Goal: Task Accomplishment & Management: Complete application form

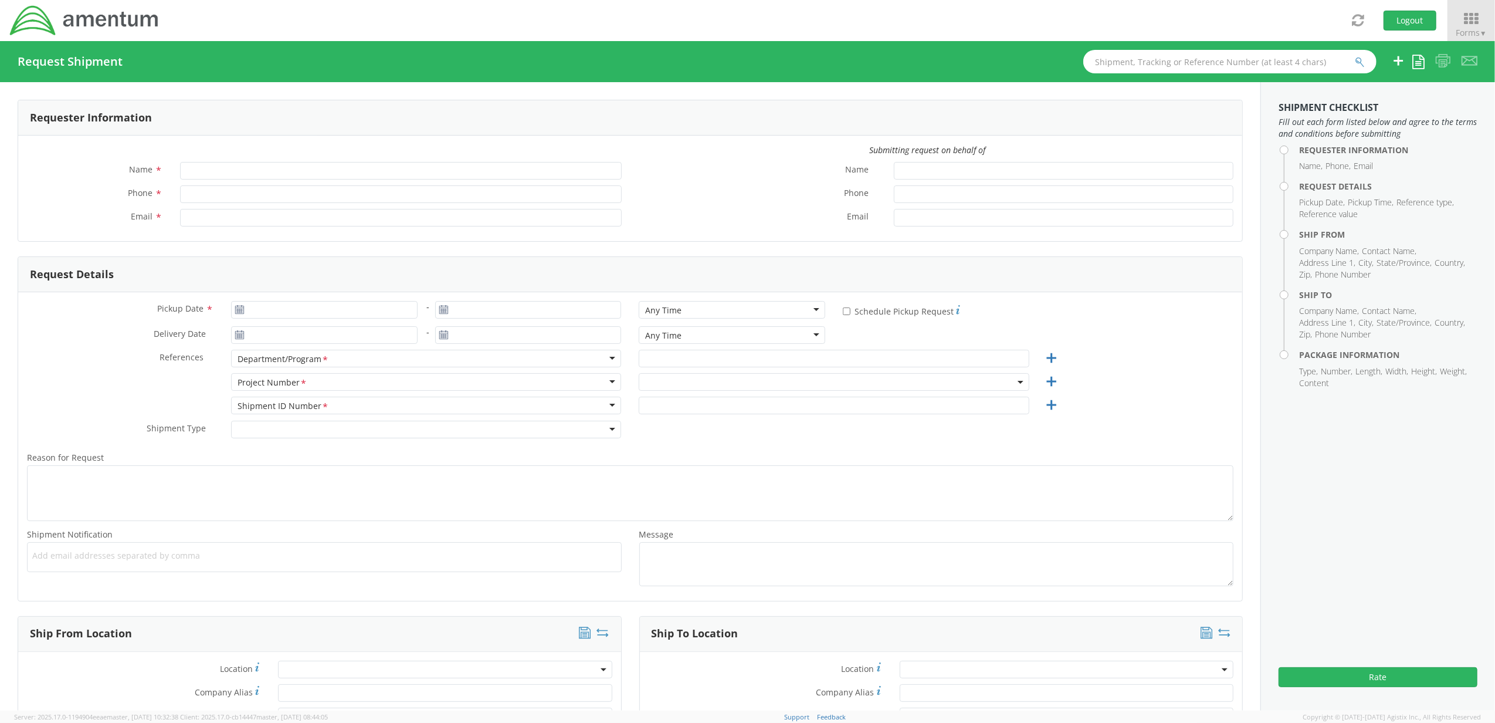
type input "[PERSON_NAME]"
type input "[PHONE_NUMBER]"
type input "[PERSON_NAME][EMAIL_ADDRESS][PERSON_NAME][DOMAIN_NAME]"
click at [1481, 20] on icon at bounding box center [1471, 19] width 55 height 16
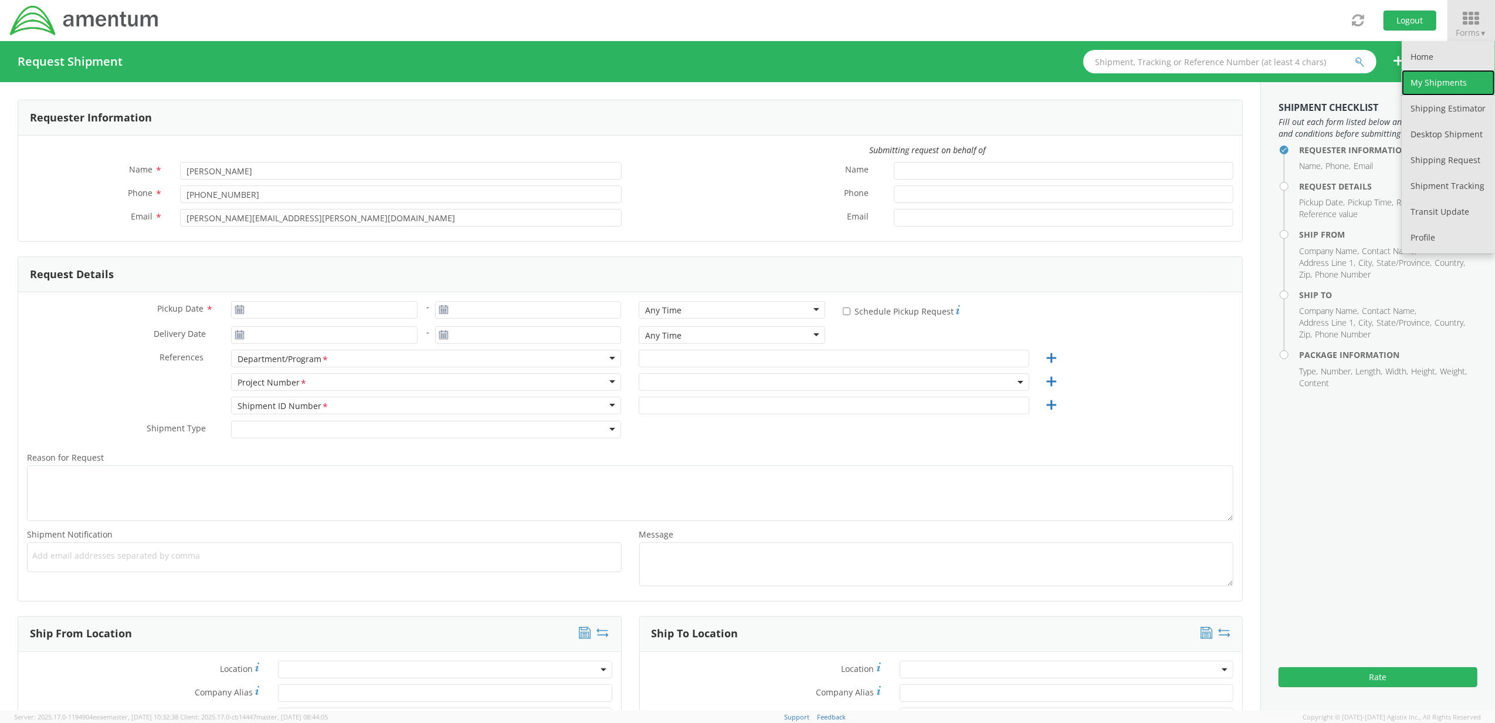
click at [1451, 87] on link "My Shipments" at bounding box center [1448, 83] width 93 height 26
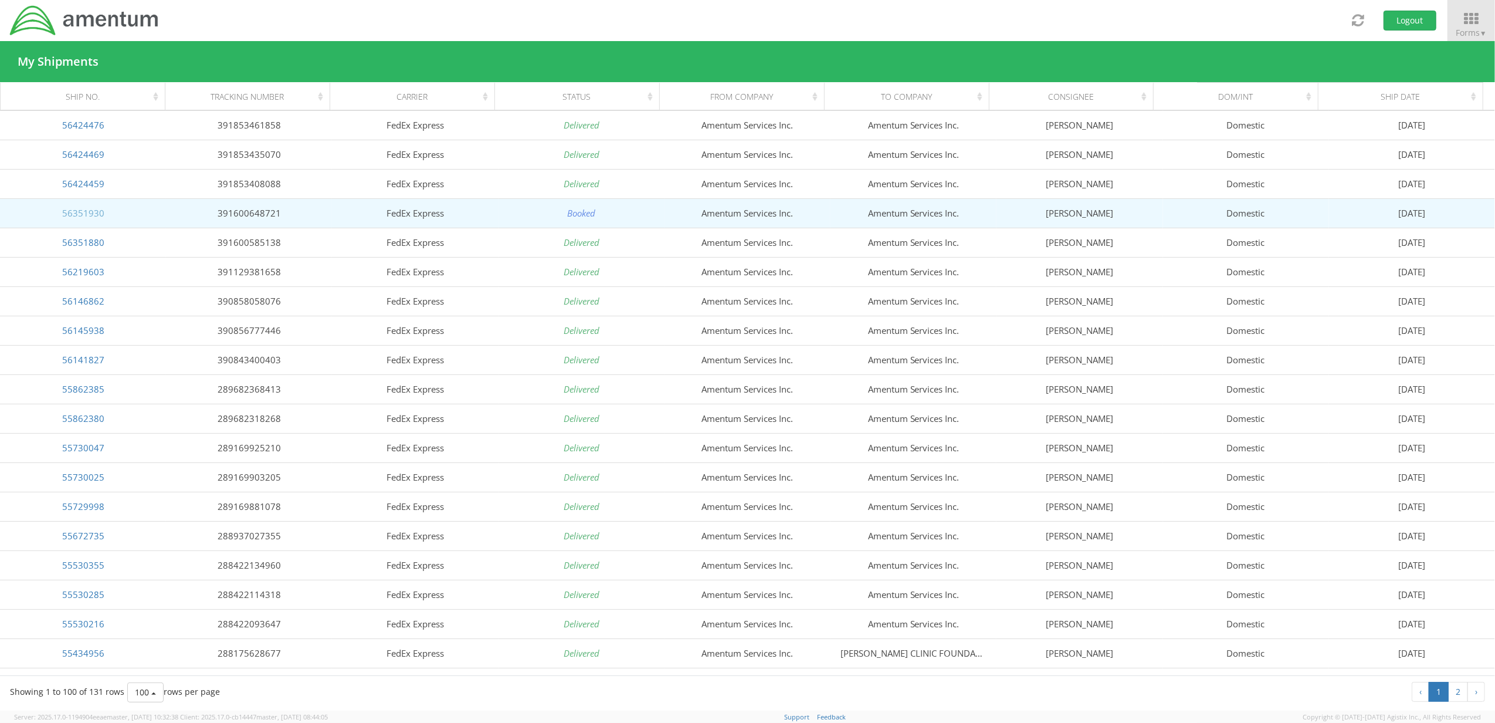
click at [85, 214] on link "56351930" at bounding box center [83, 213] width 42 height 12
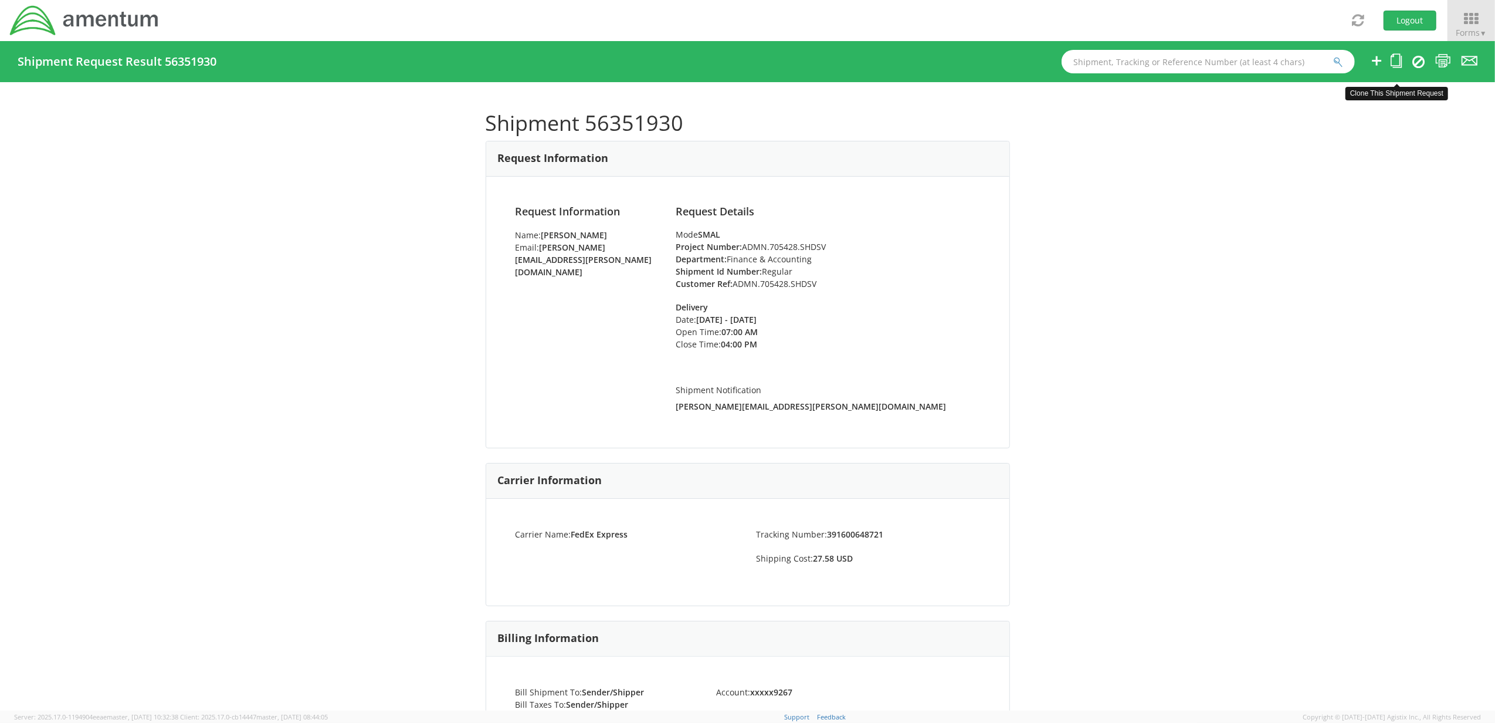
click at [1397, 64] on icon at bounding box center [1396, 60] width 11 height 15
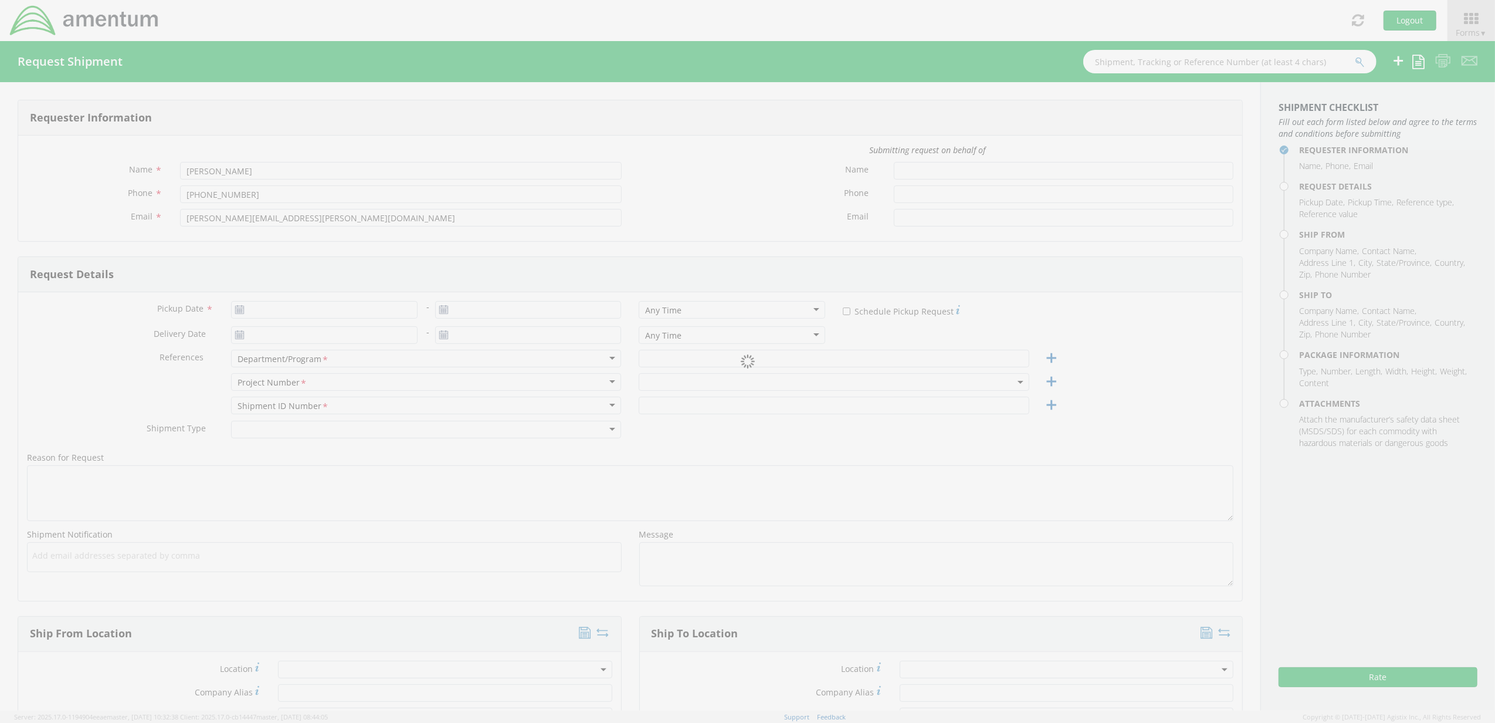
type input "[DATE]"
type input "Finance & Accounting"
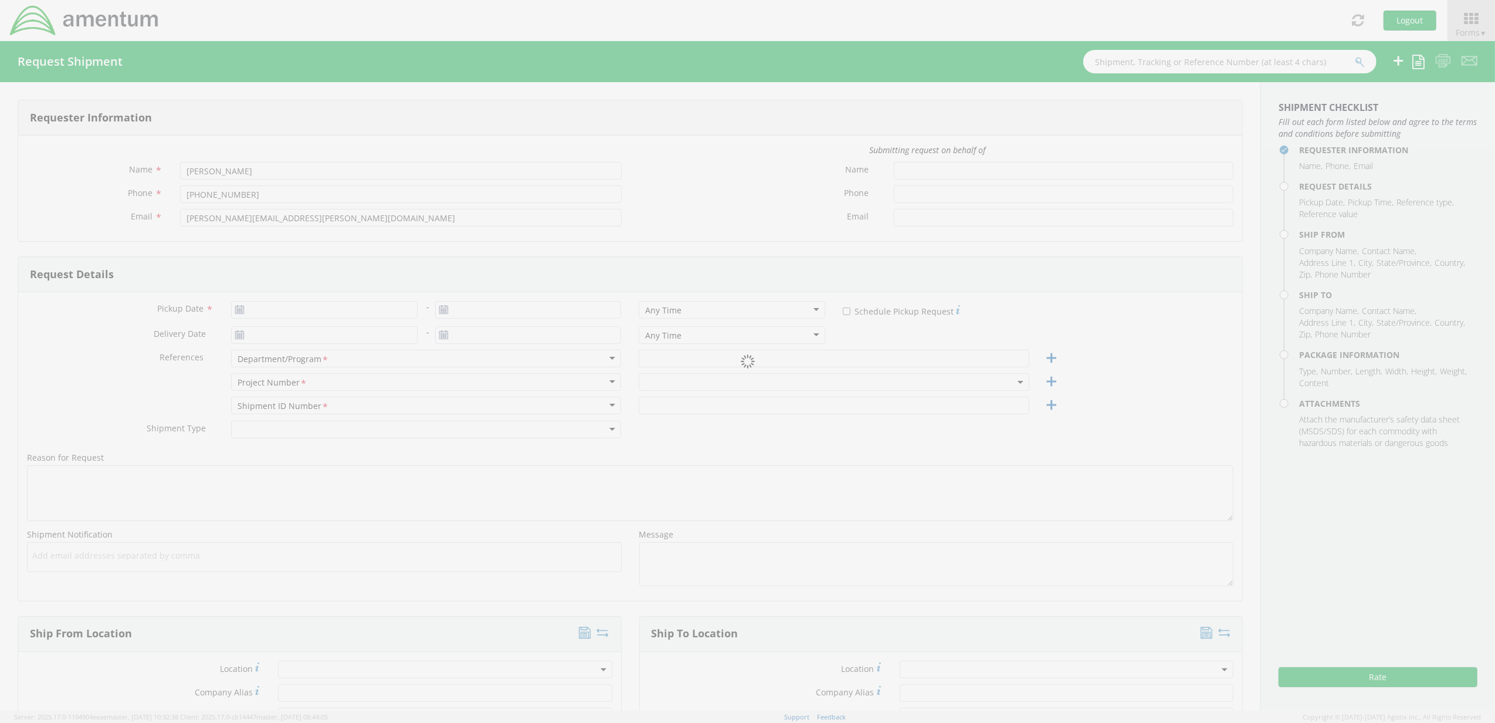
type input "Regular"
select select
type input "Amentum Services, Inc."
type input "Amentum Services Inc."
type input "[STREET_ADDRESS][PERSON_NAME]"
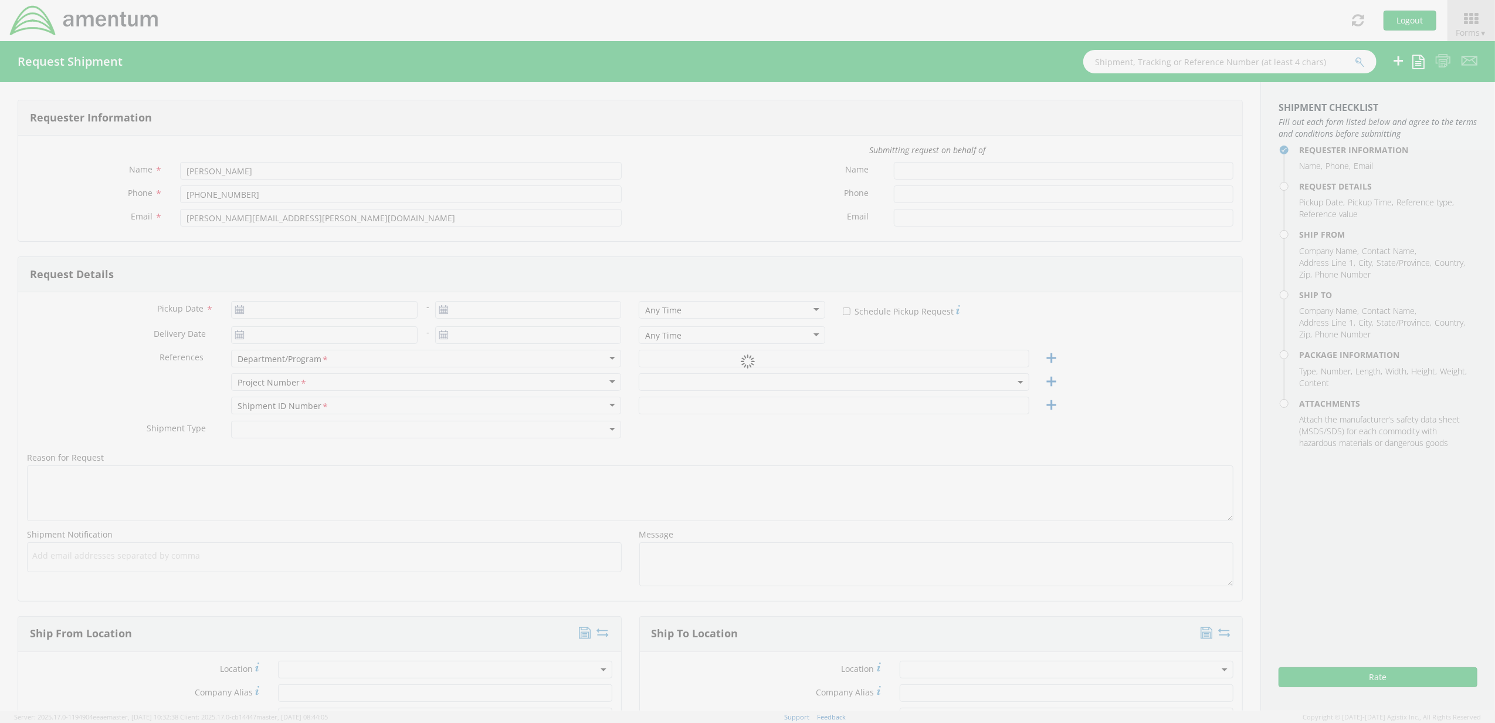
type input "Suite 200"
type input "[GEOGRAPHIC_DATA]"
type input "20876"
type input "[PERSON_NAME]"
type input "[PHONE_NUMBER]"
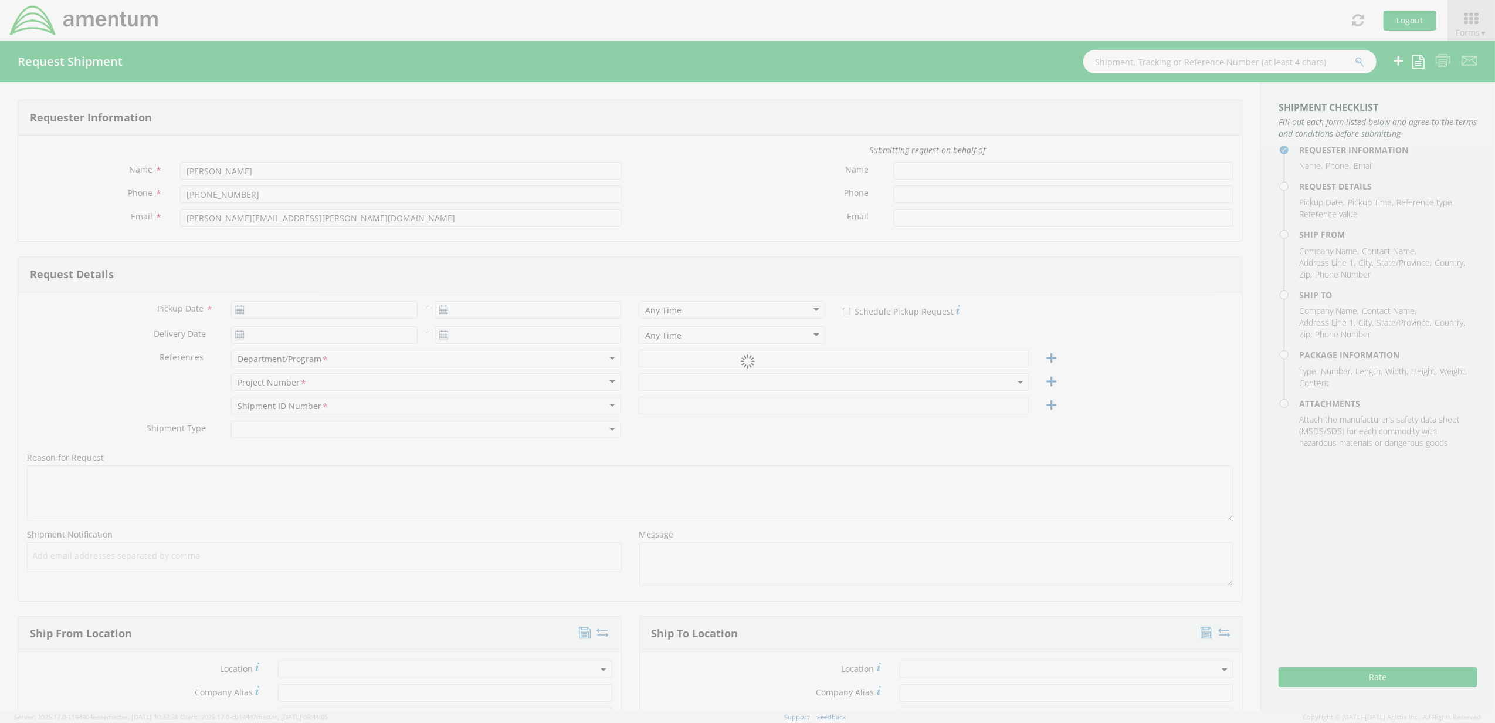
type input "[PERSON_NAME][EMAIL_ADDRESS][PERSON_NAME][DOMAIN_NAME]"
select select
type input "Amentum Services Inc."
type input "[STREET_ADDRESS]"
type input "[GEOGRAPHIC_DATA]"
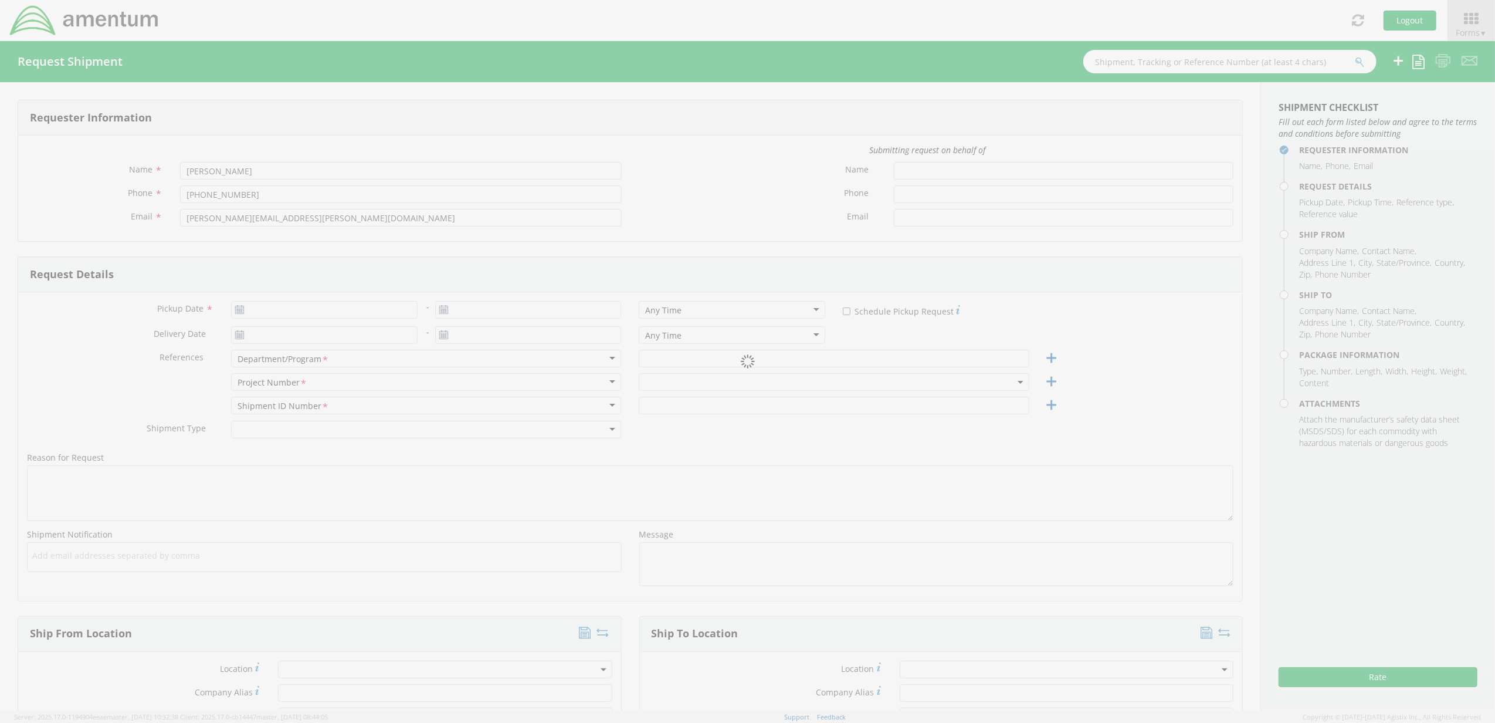
type input "29609"
type input "[PERSON_NAME]"
type input "[PHONE_NUMBER]"
type input "[PERSON_NAME][EMAIL_ADDRESS][PERSON_NAME][DOMAIN_NAME]"
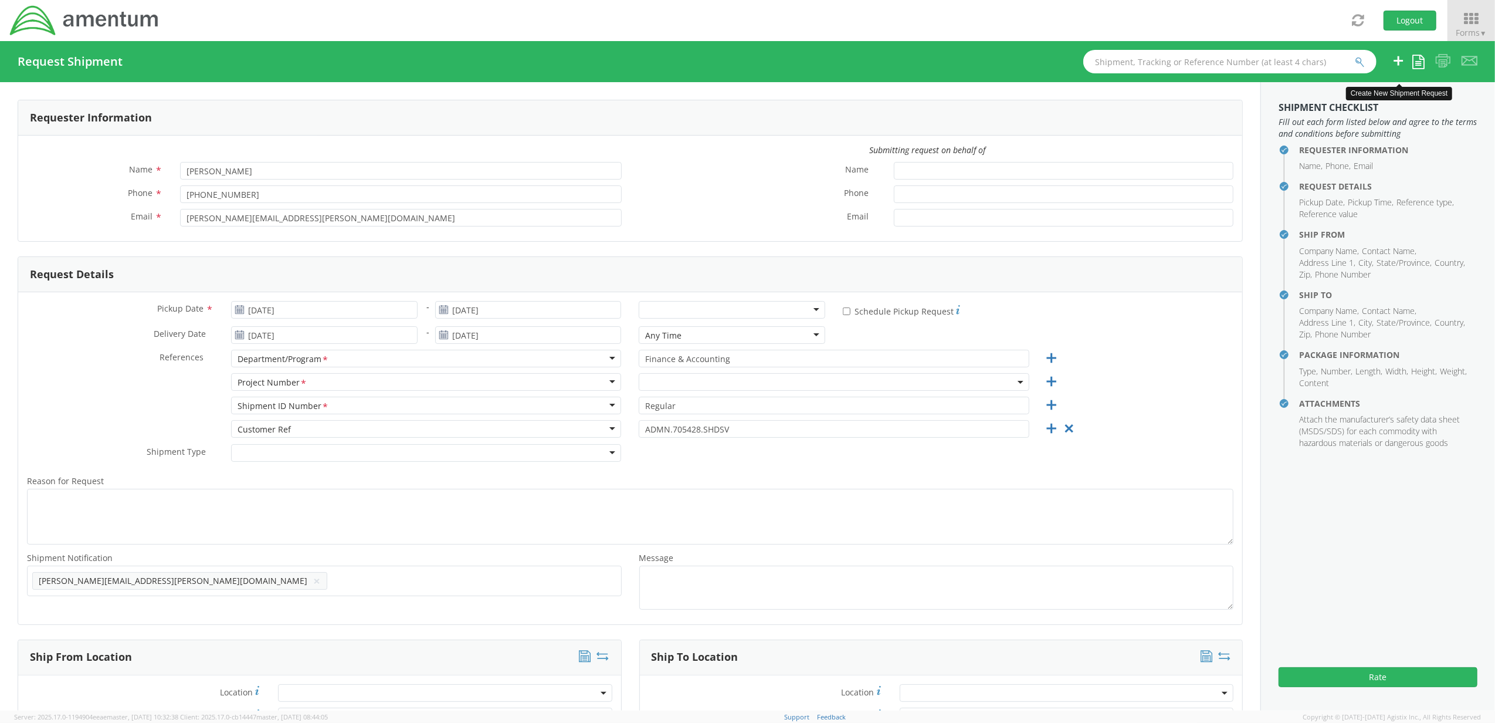
select select "ADMN.705428.SHDSV"
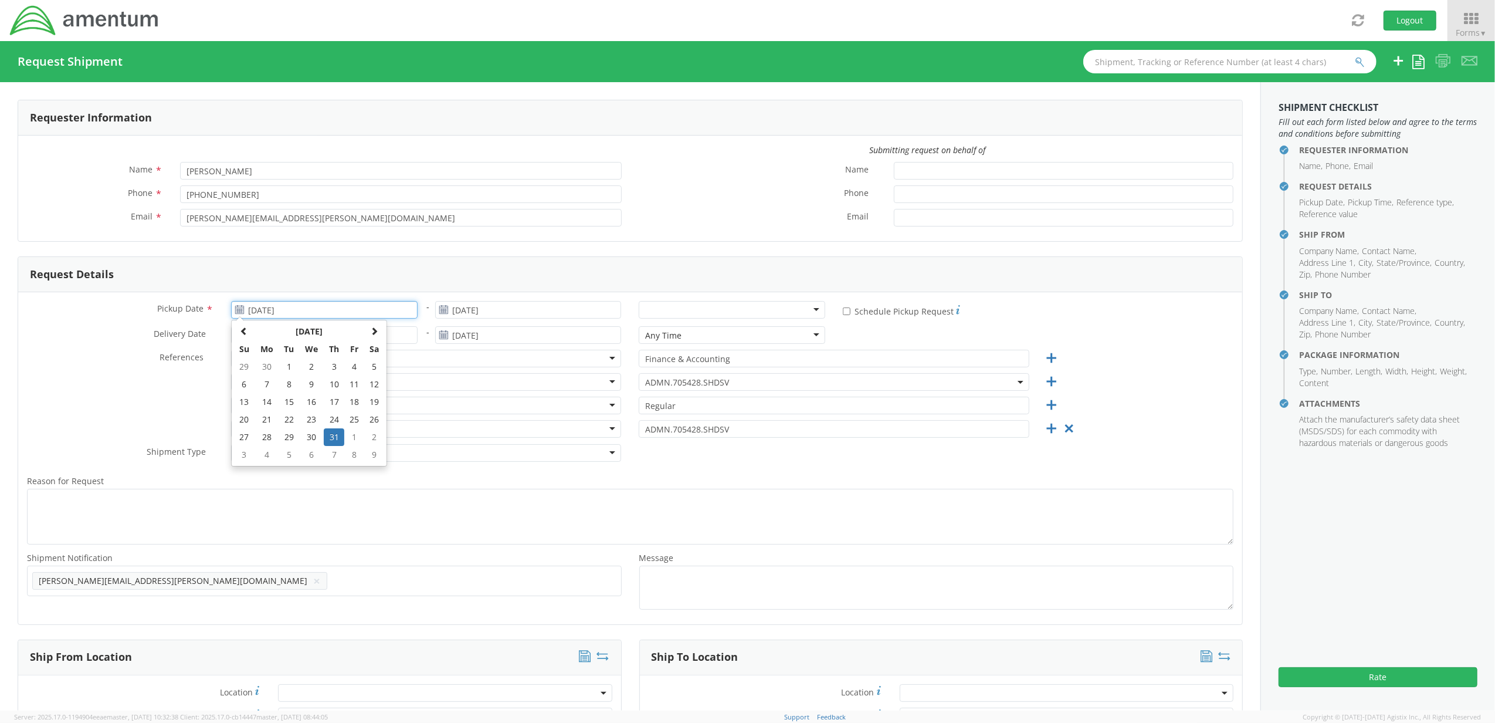
click at [303, 306] on input "[DATE]" at bounding box center [324, 310] width 187 height 18
click at [372, 334] on span at bounding box center [374, 331] width 8 height 8
click at [333, 423] on td "21" at bounding box center [334, 420] width 21 height 18
type input "[DATE]"
click at [493, 312] on input "[DATE]" at bounding box center [528, 310] width 187 height 18
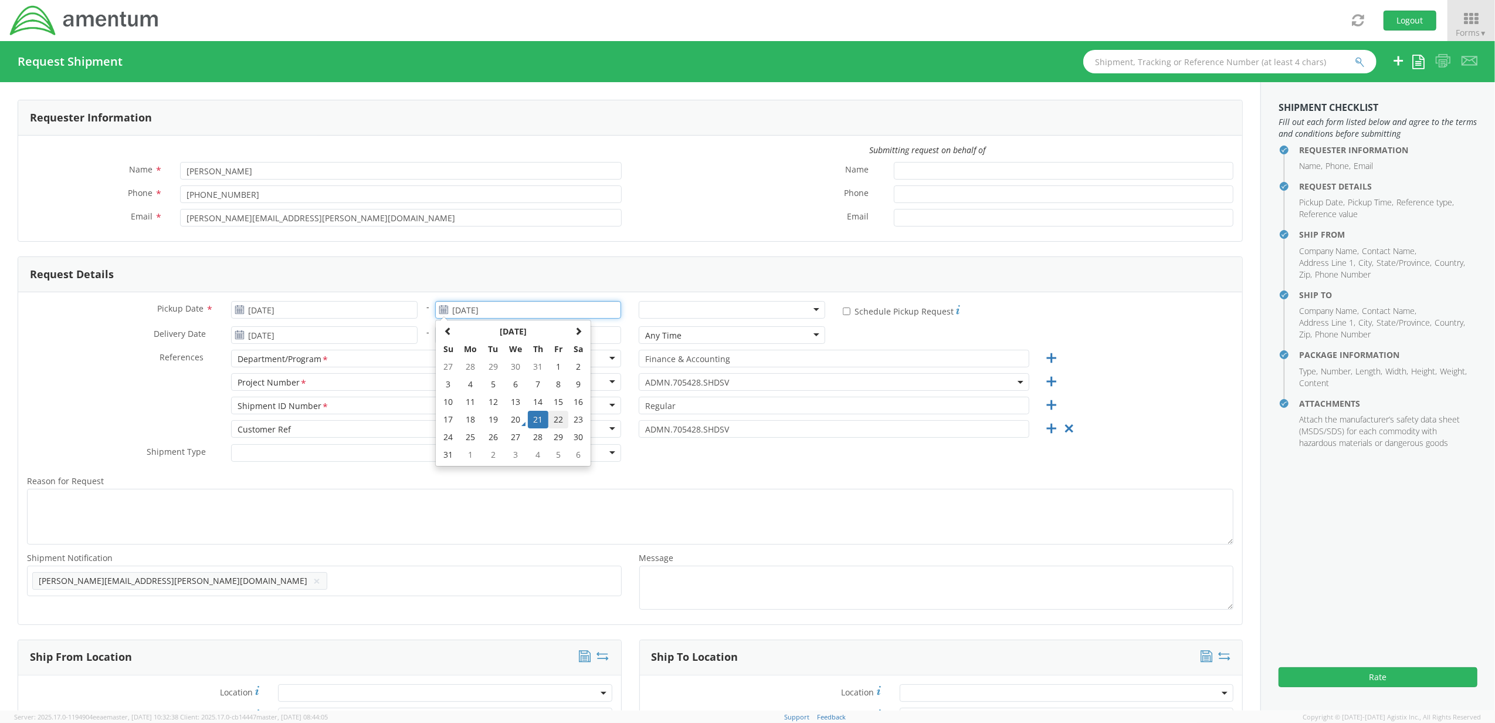
click at [549, 424] on td "22" at bounding box center [559, 420] width 20 height 18
click at [486, 318] on input "[DATE]" at bounding box center [528, 310] width 187 height 18
click at [538, 422] on td "21" at bounding box center [538, 420] width 21 height 18
type input "[DATE]"
click at [494, 343] on input "[DATE]" at bounding box center [528, 335] width 187 height 18
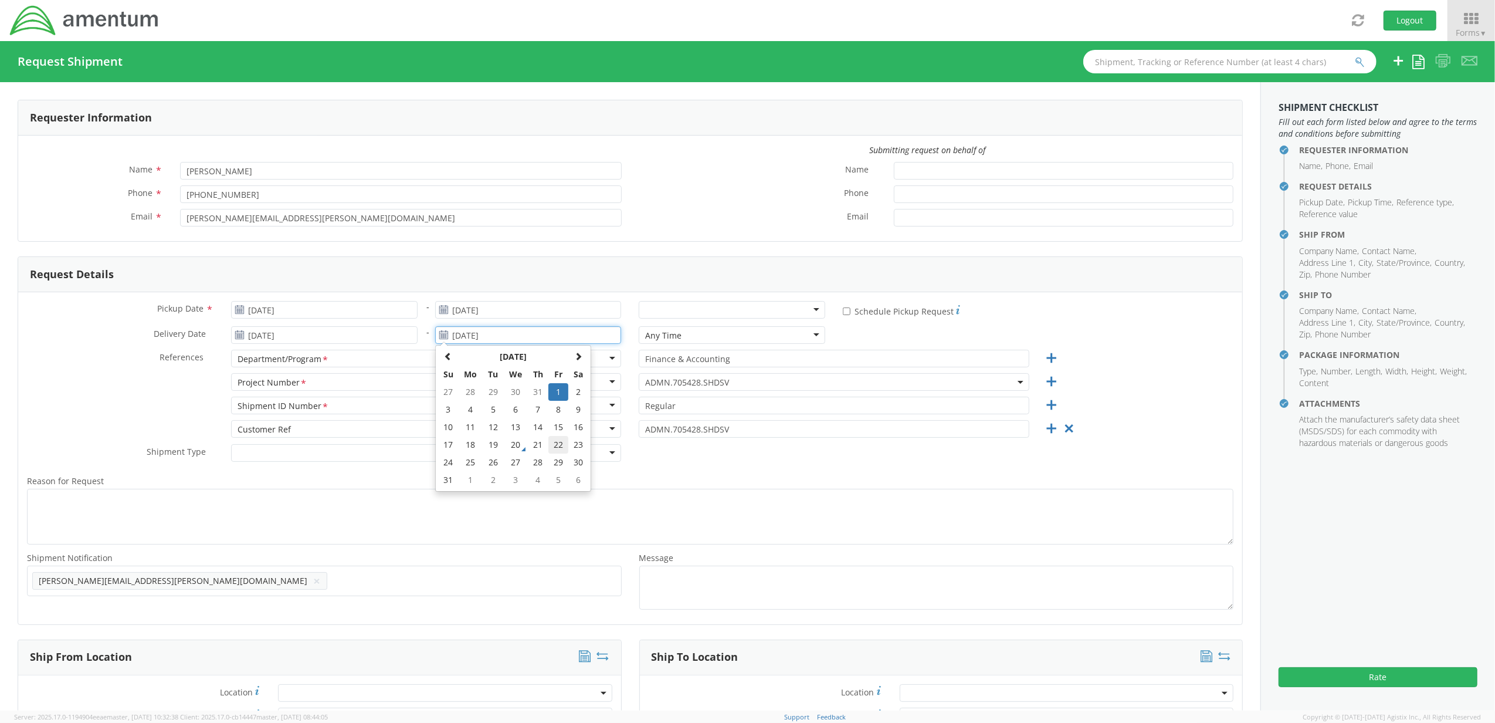
click at [554, 448] on td "22" at bounding box center [559, 445] width 20 height 18
type input "[DATE]"
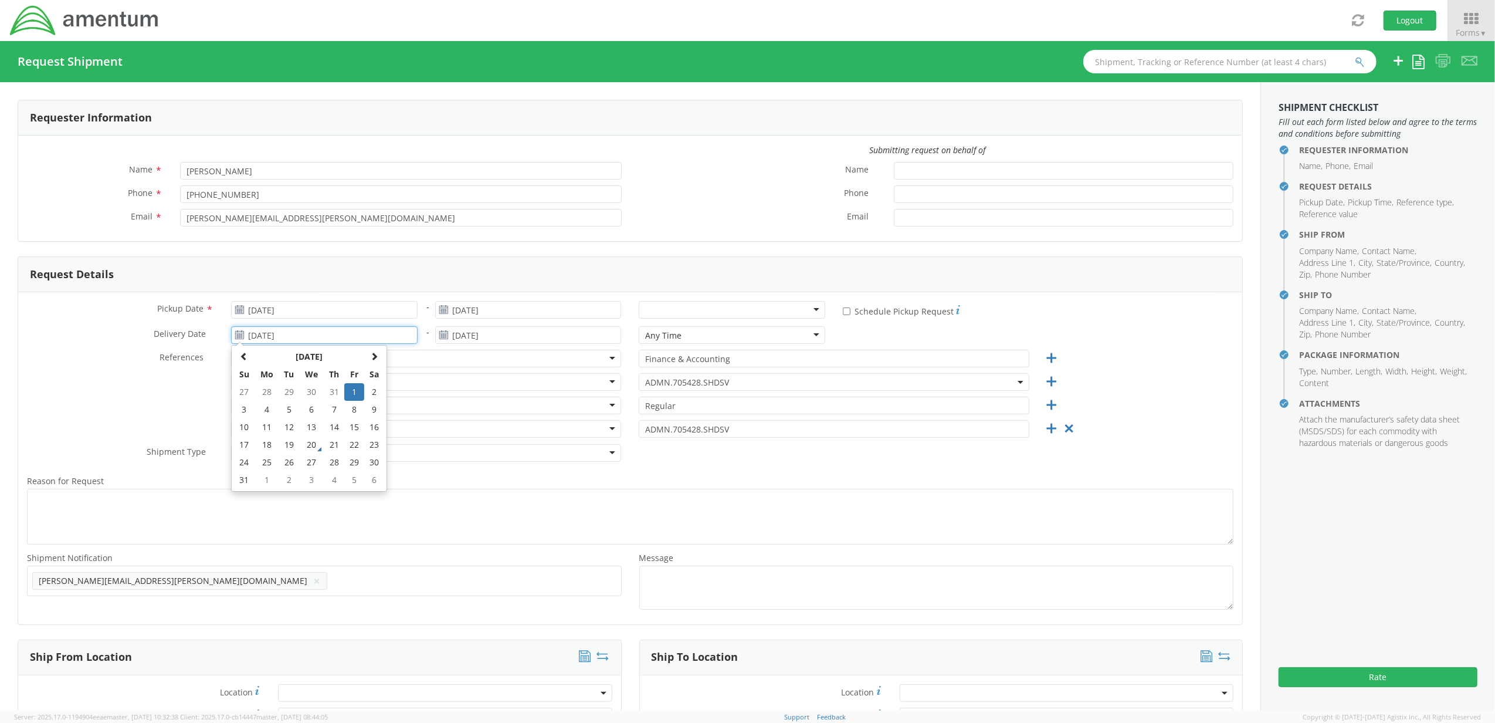
click at [279, 341] on input "[DATE]" at bounding box center [324, 335] width 187 height 18
click at [348, 445] on td "22" at bounding box center [354, 445] width 20 height 18
type input "[DATE]"
drag, startPoint x: 45, startPoint y: 395, endPoint x: 55, endPoint y: 391, distance: 11.3
click at [45, 395] on div "Project Number <span class="required">*</span> Project Number * Account Type Ac…" at bounding box center [630, 384] width 1224 height 23
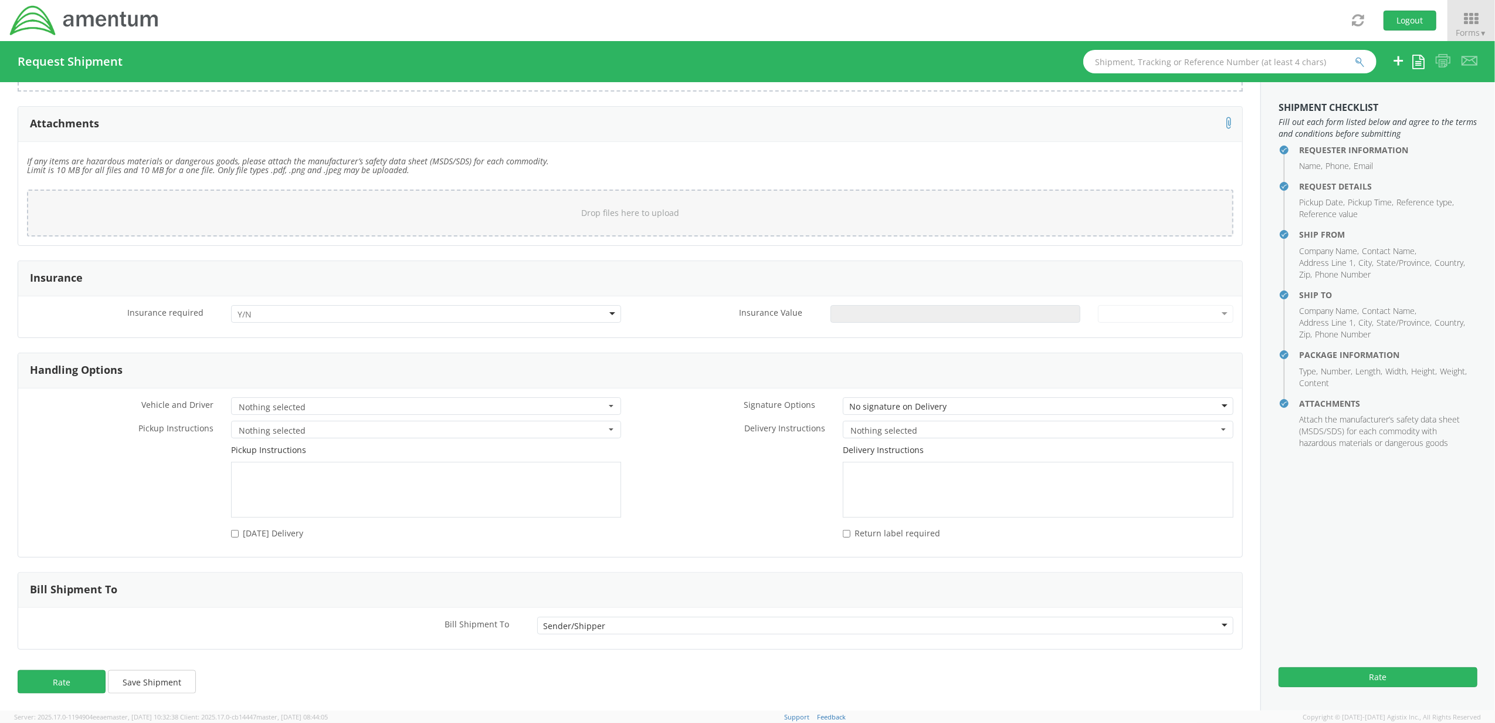
scroll to position [1369, 0]
click at [59, 688] on button "Rate" at bounding box center [62, 680] width 88 height 23
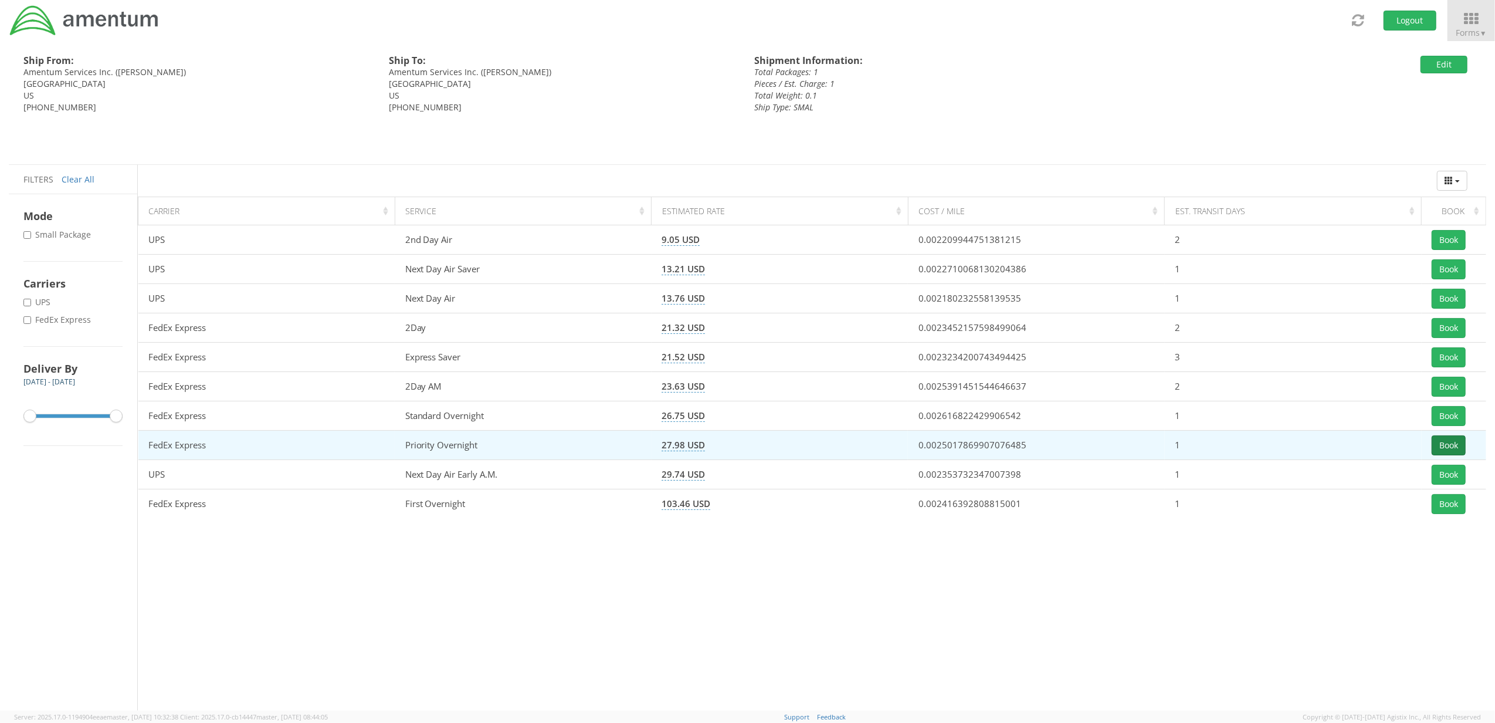
click at [1443, 445] on button "Book" at bounding box center [1449, 445] width 34 height 20
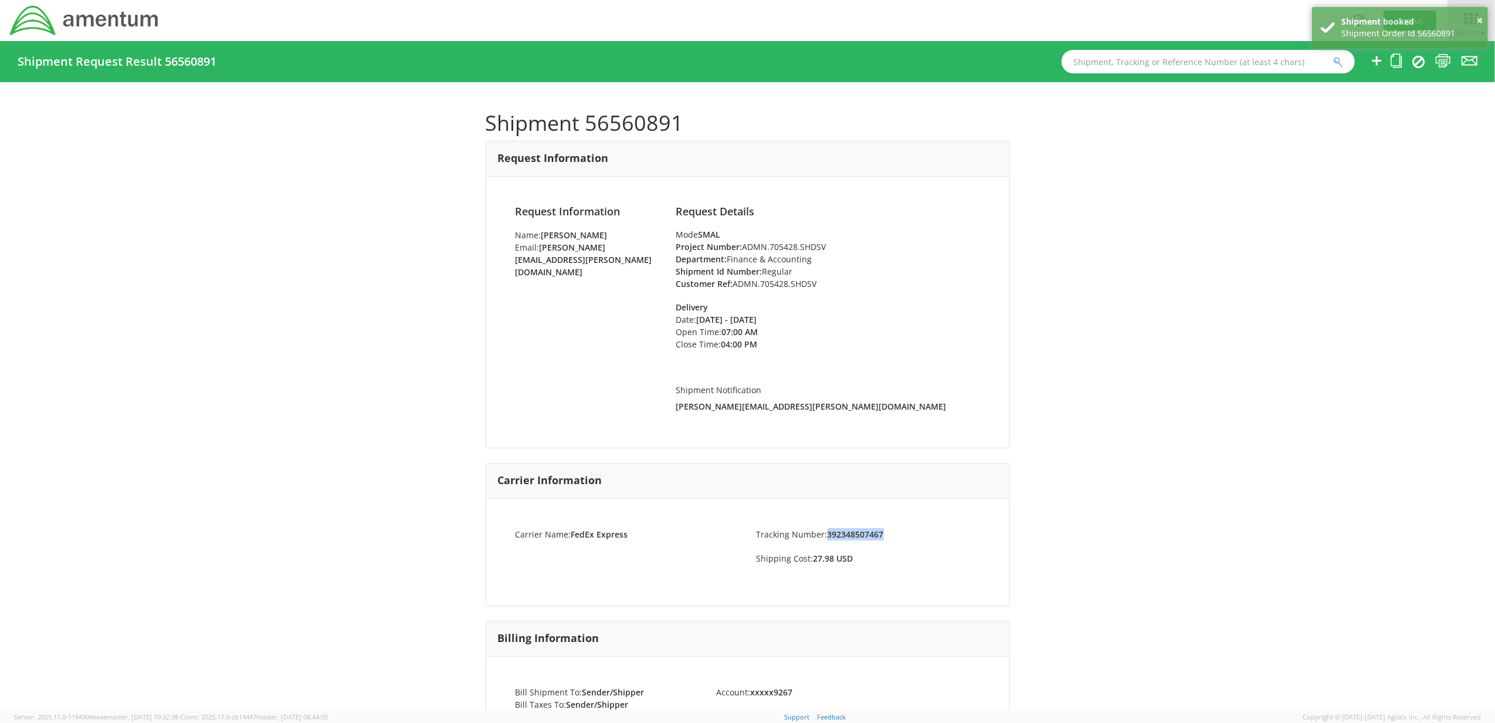
drag, startPoint x: 878, startPoint y: 532, endPoint x: 827, endPoint y: 531, distance: 51.0
click at [823, 532] on li "Tracking Number: 392348507467" at bounding box center [868, 534] width 241 height 12
copy strong "392348507467"
click at [885, 536] on li "Tracking Number: 392348507467" at bounding box center [868, 534] width 241 height 12
click at [876, 533] on strong "392348507467" at bounding box center [856, 534] width 56 height 11
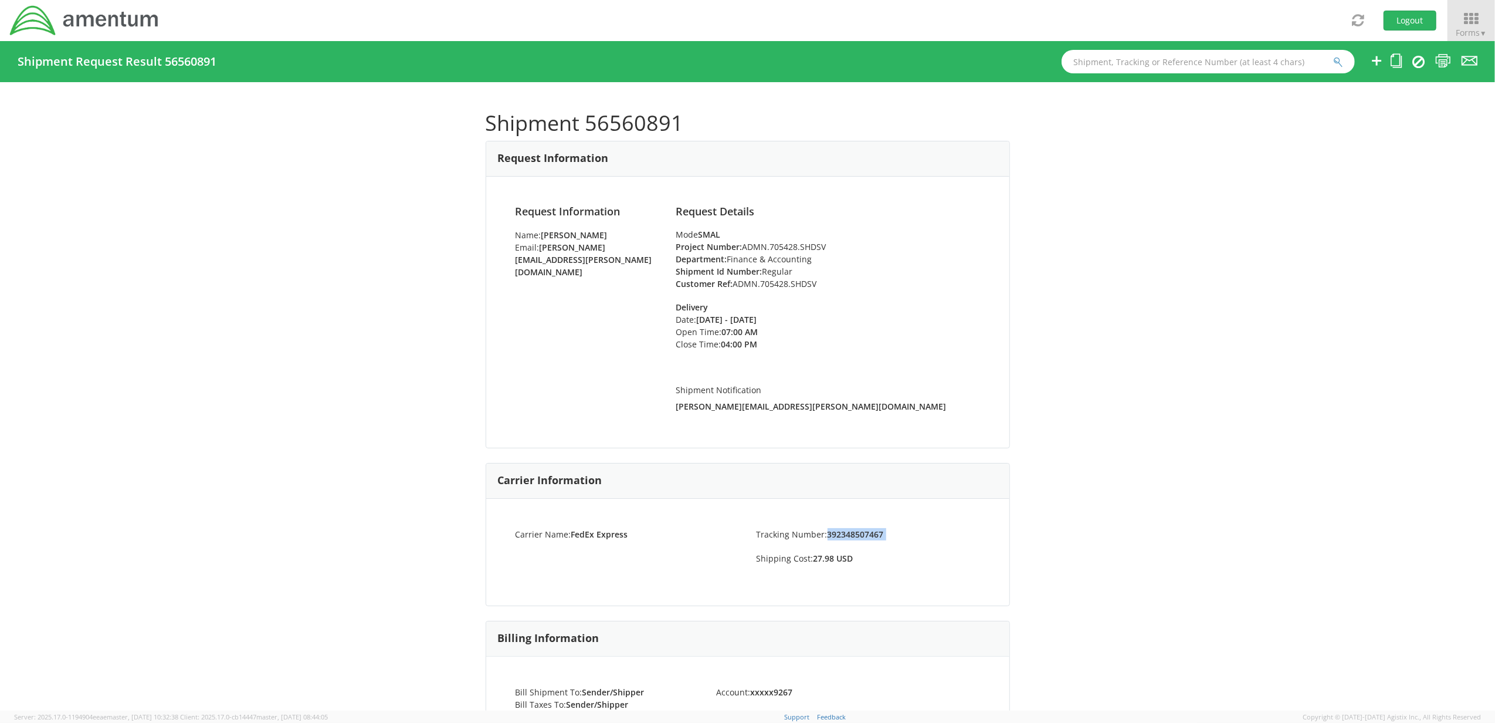
drag, startPoint x: 876, startPoint y: 533, endPoint x: 832, endPoint y: 535, distance: 44.6
click at [832, 535] on strong "392348507467" at bounding box center [856, 534] width 56 height 11
click at [1441, 57] on icon at bounding box center [1444, 60] width 16 height 15
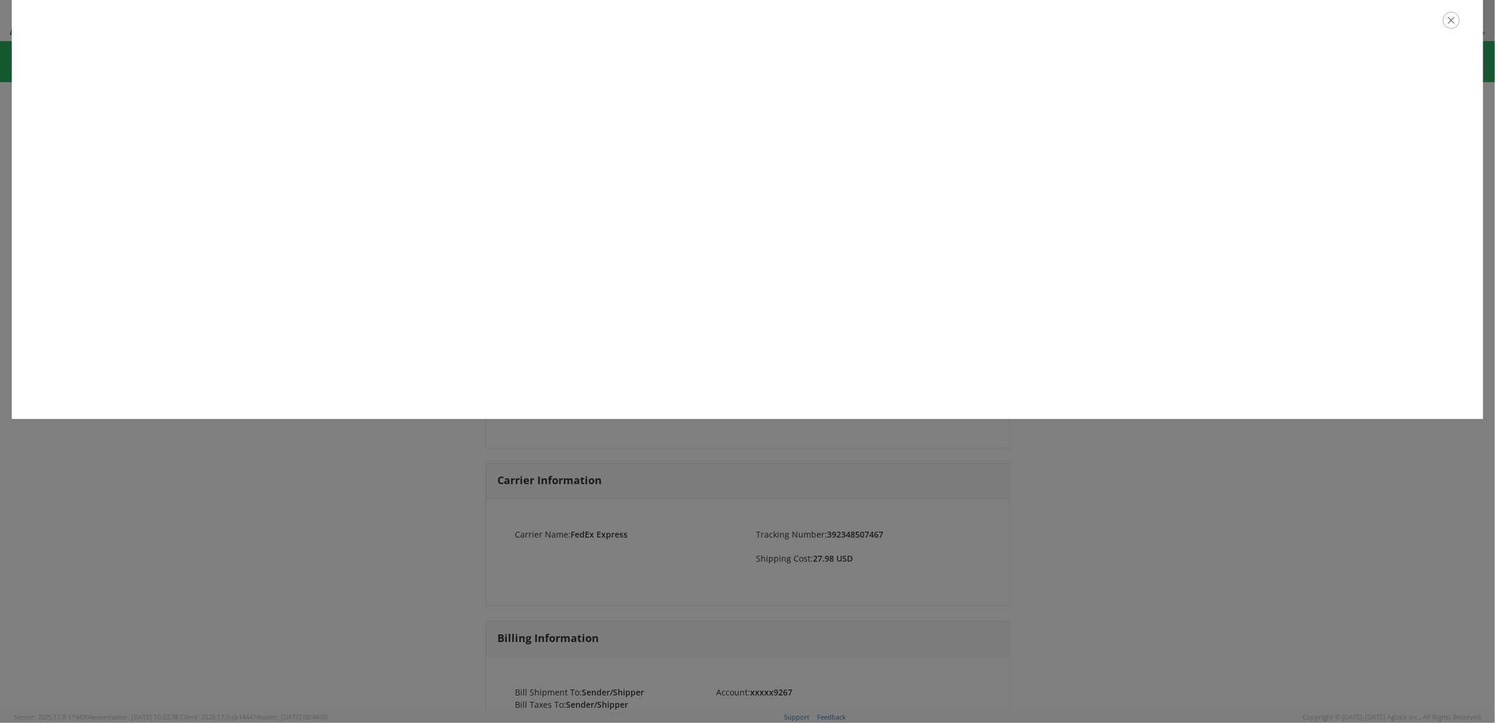
click at [1450, 21] on icon "button" at bounding box center [1451, 20] width 17 height 17
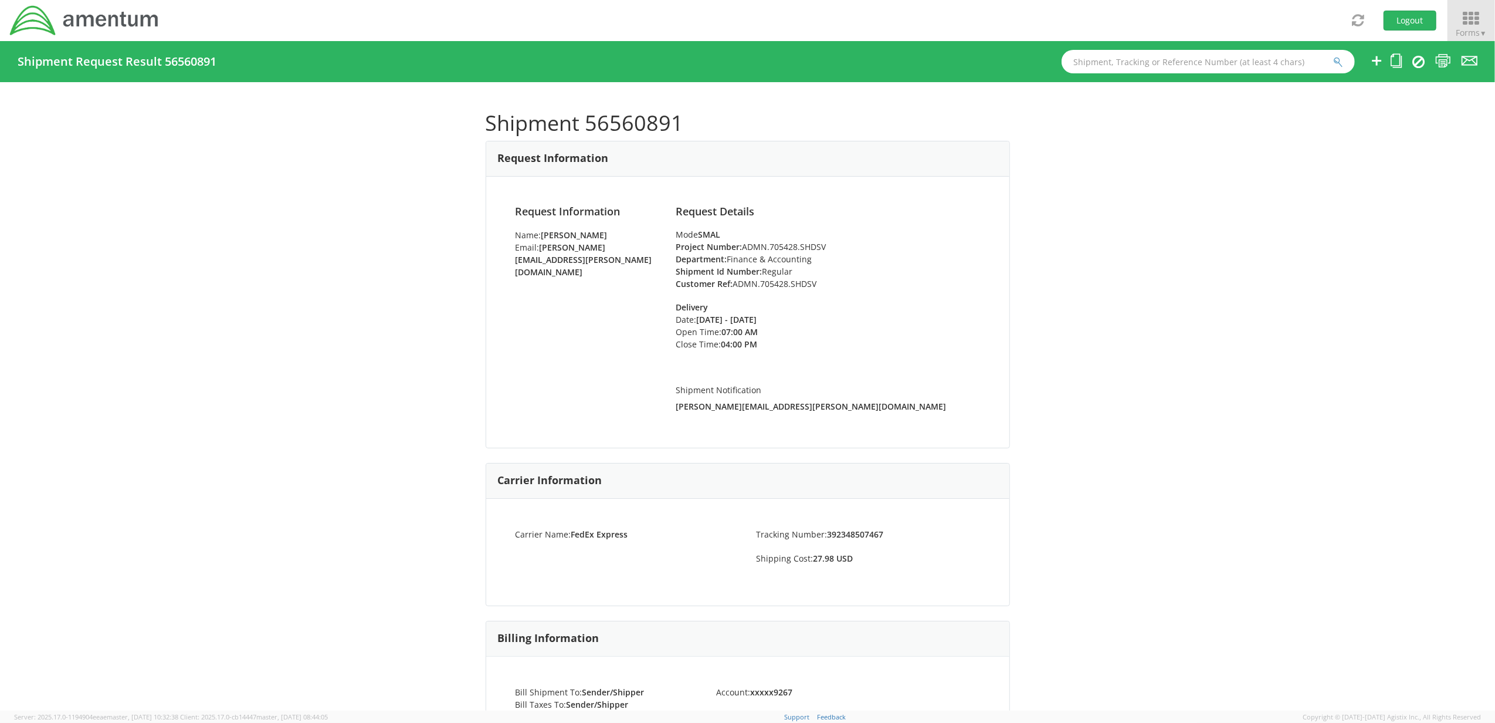
click at [1479, 22] on icon at bounding box center [1471, 19] width 55 height 16
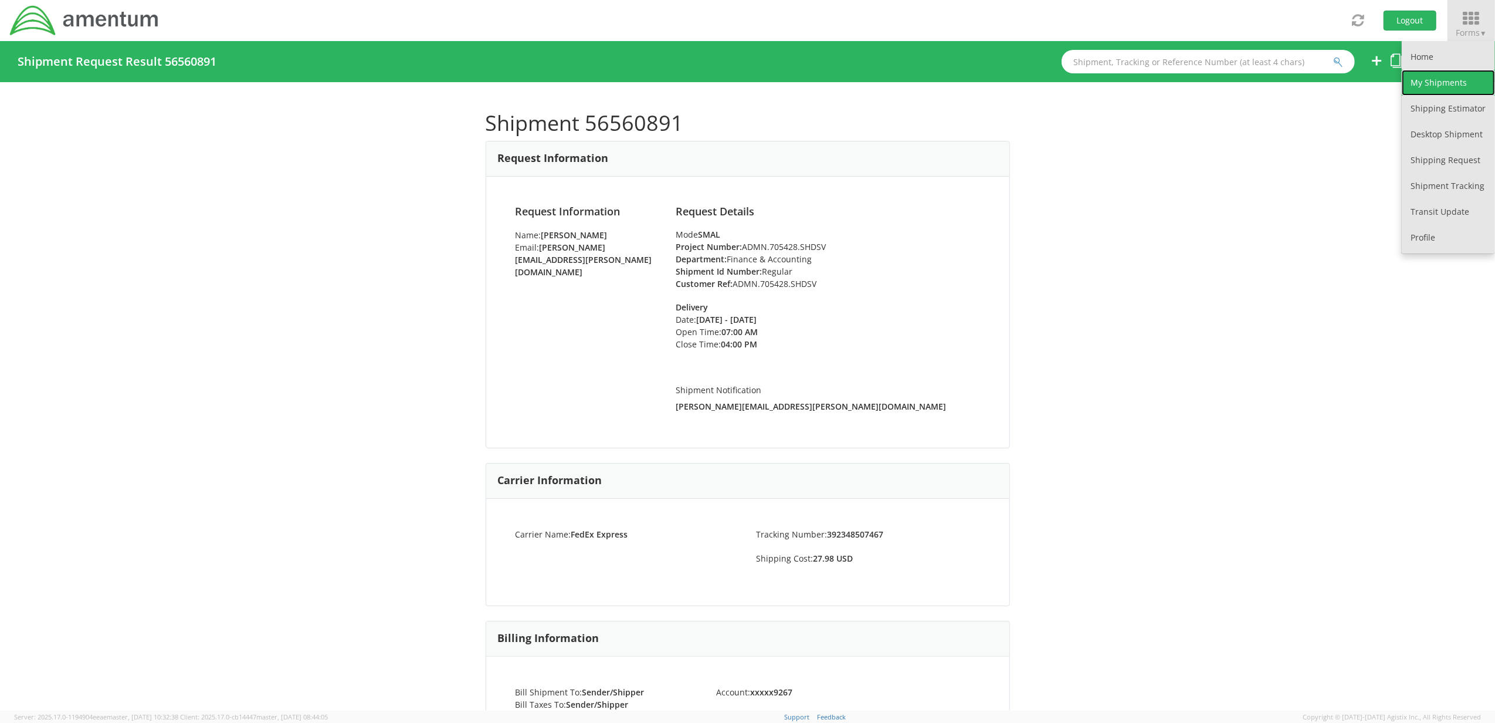
click at [1444, 87] on link "My Shipments" at bounding box center [1448, 83] width 93 height 26
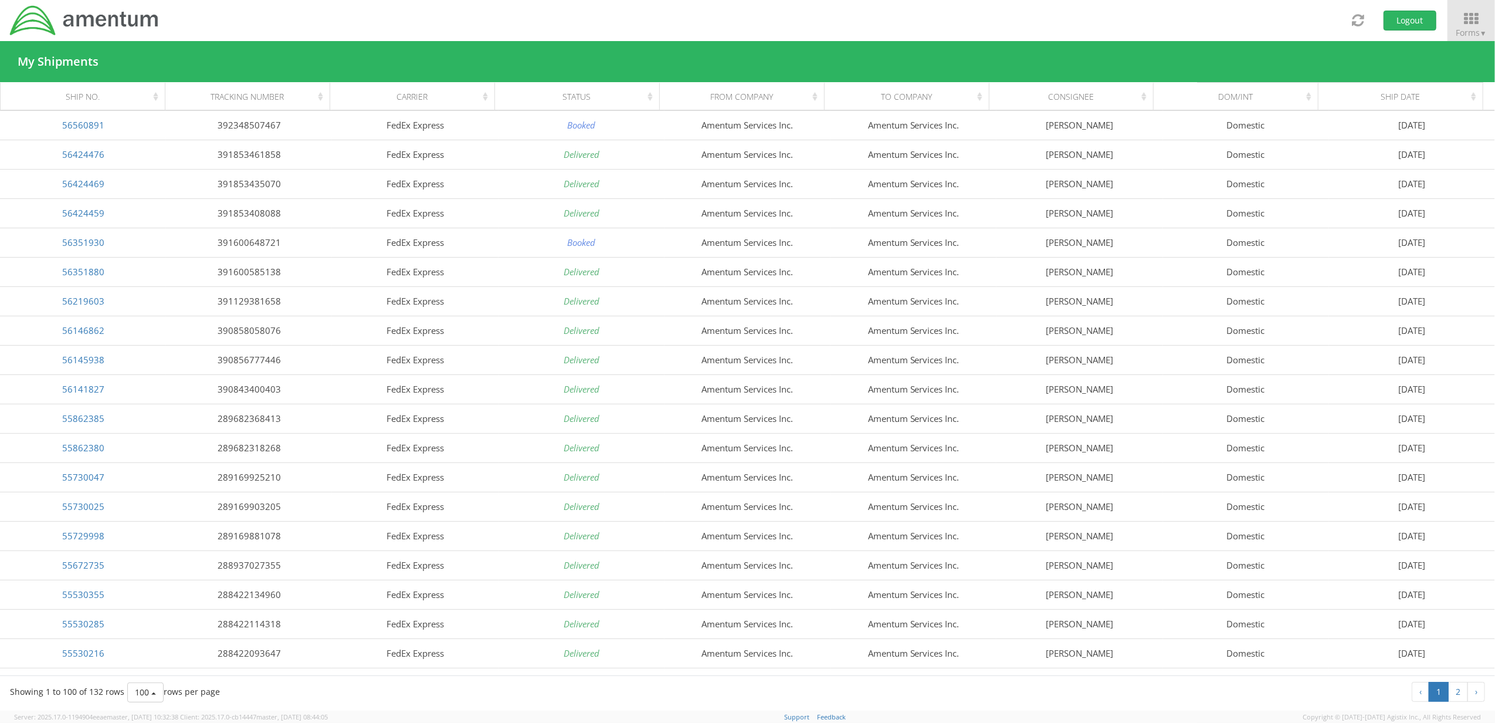
click at [1225, 20] on div "Toggle navigation Logout Forms ▼ Home My Shipments Shipping Estimator Desktop S…" at bounding box center [747, 20] width 1495 height 41
drag, startPoint x: 1419, startPoint y: 17, endPoint x: 1409, endPoint y: 15, distance: 10.1
click at [1418, 17] on button "Logout" at bounding box center [1410, 21] width 53 height 20
